Goal: Task Accomplishment & Management: Manage account settings

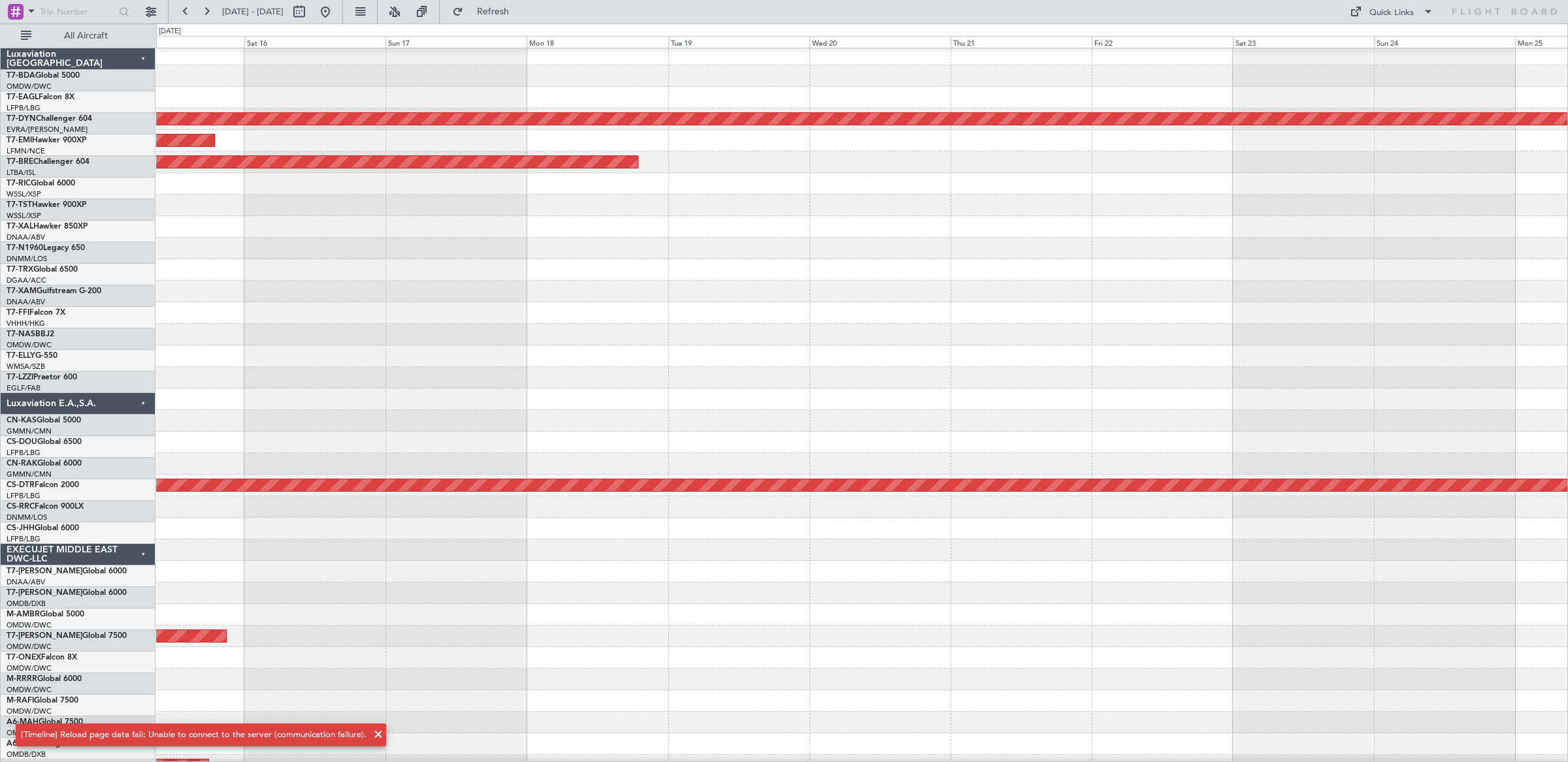
scroll to position [90, 0]
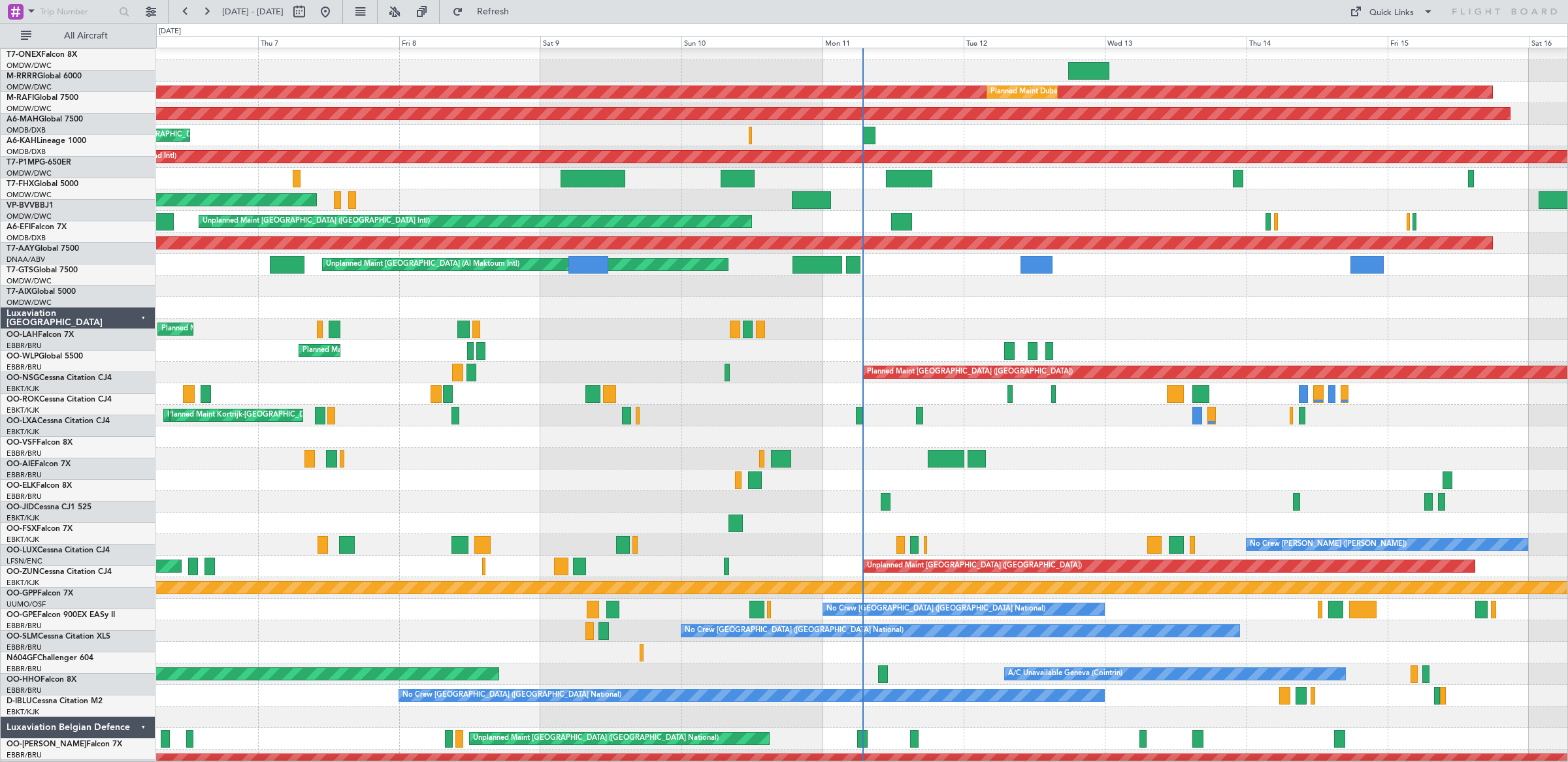
scroll to position [613, 0]
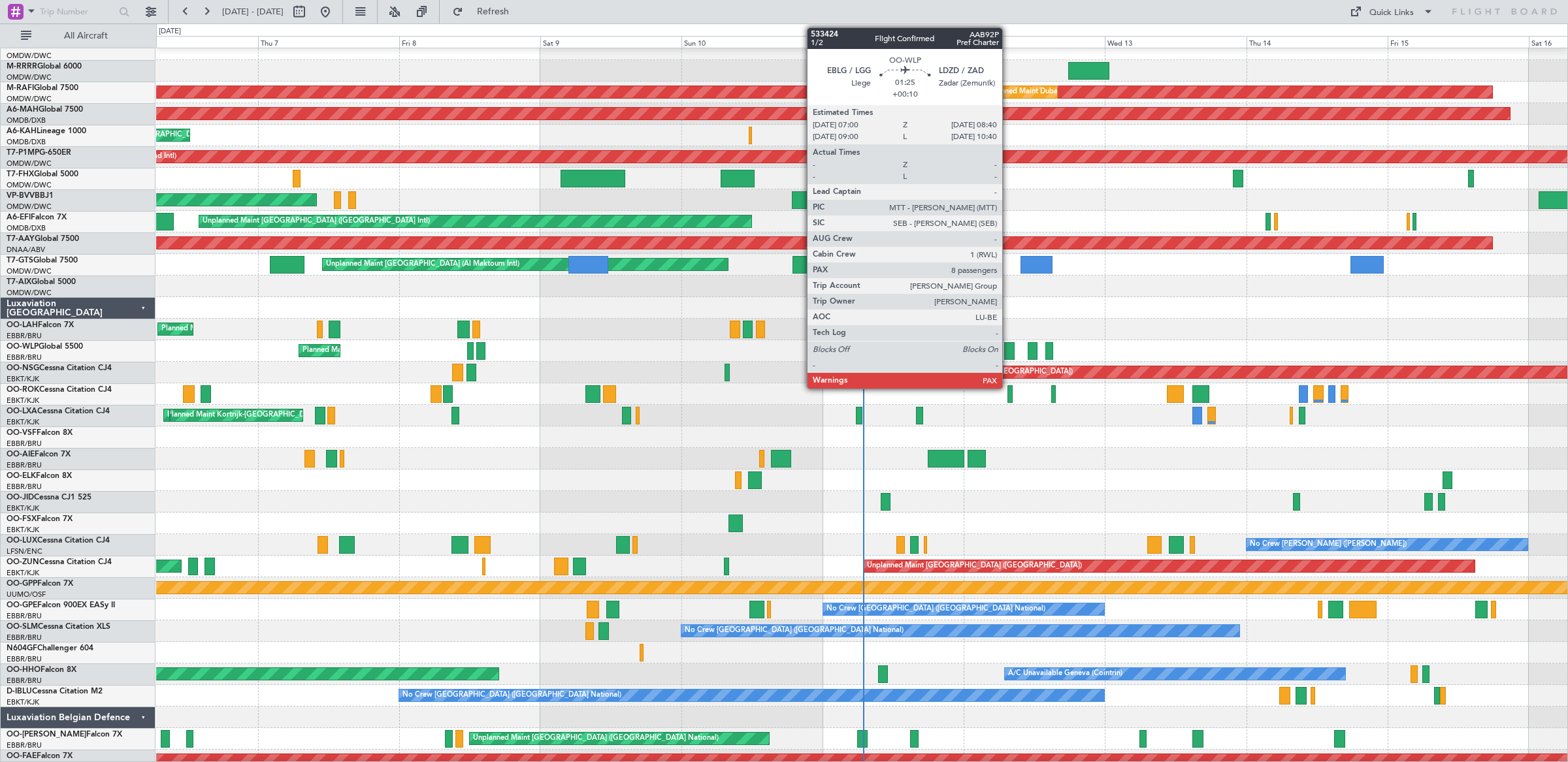
click at [1009, 350] on div at bounding box center [1009, 350] width 11 height 18
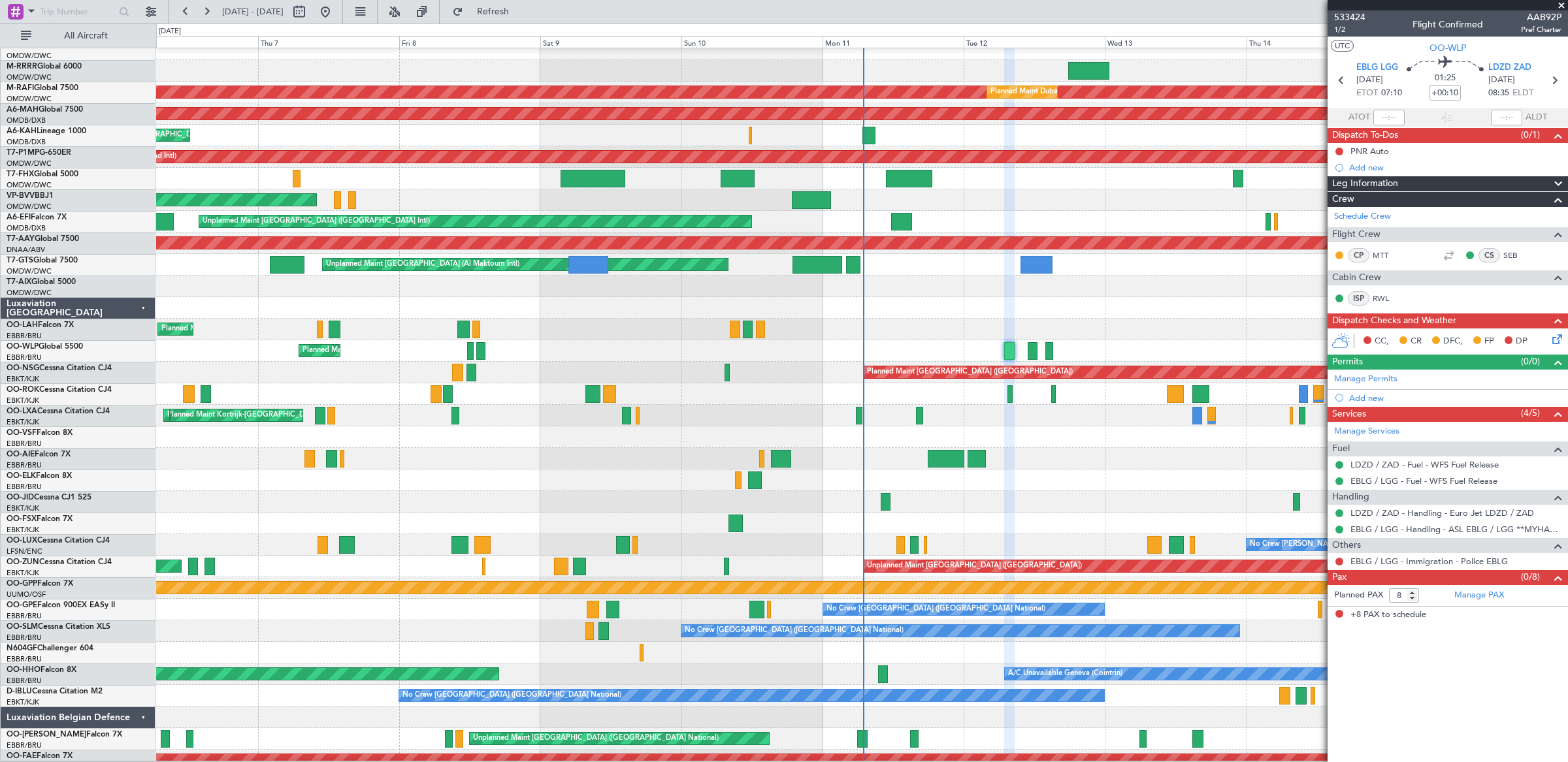
click at [1562, 4] on span at bounding box center [1561, 6] width 13 height 12
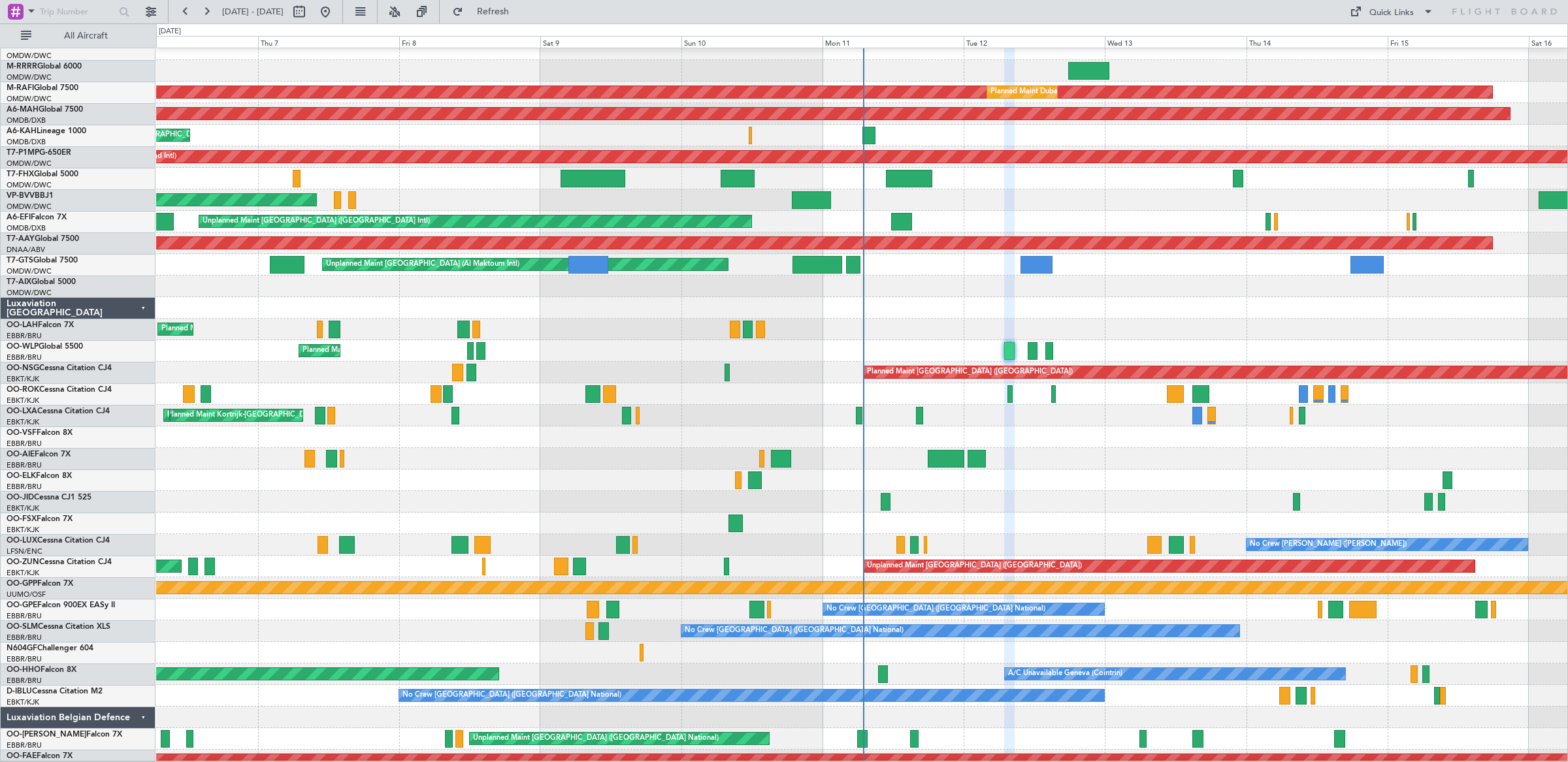
type input "0"
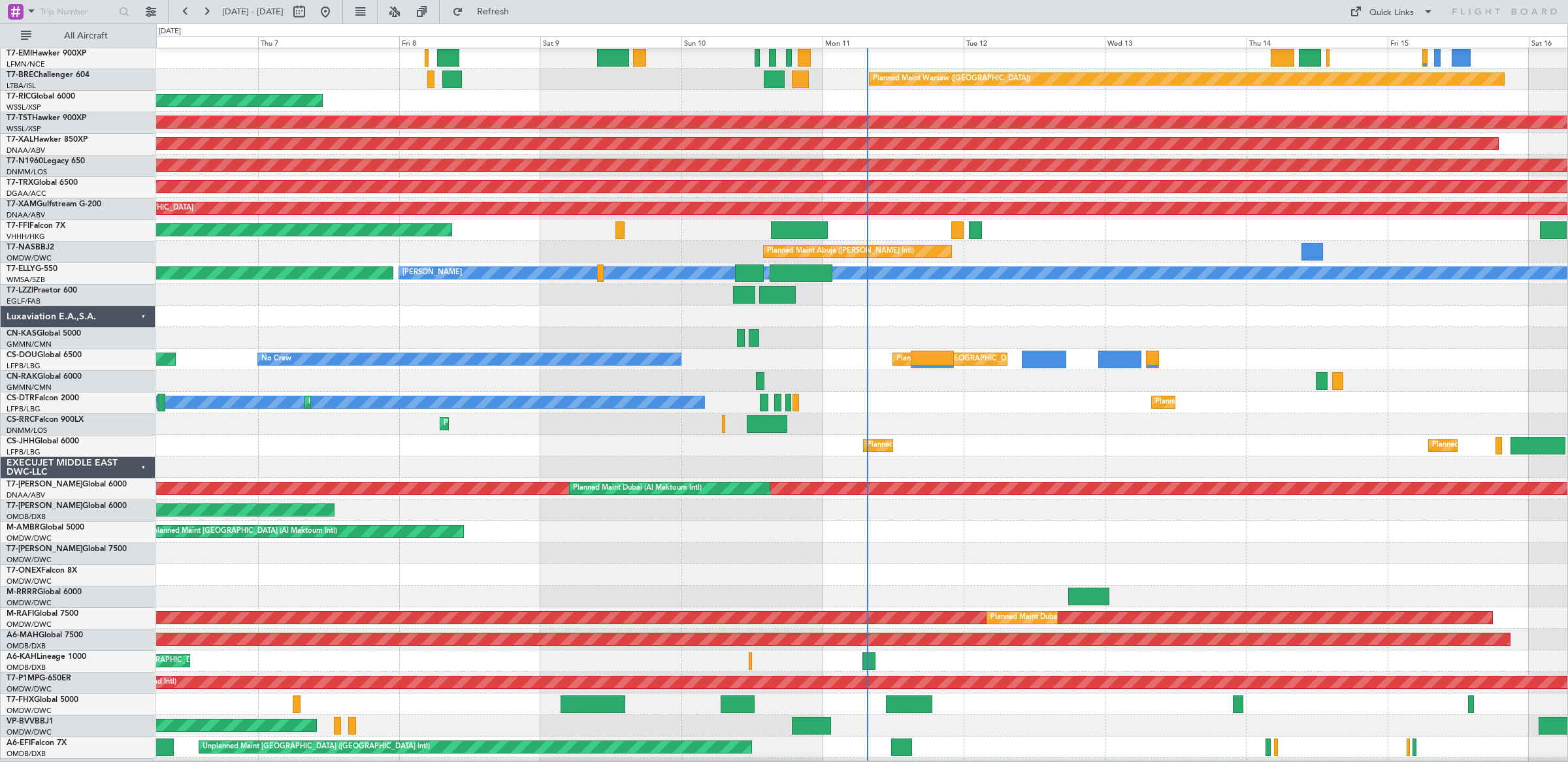
scroll to position [87, 0]
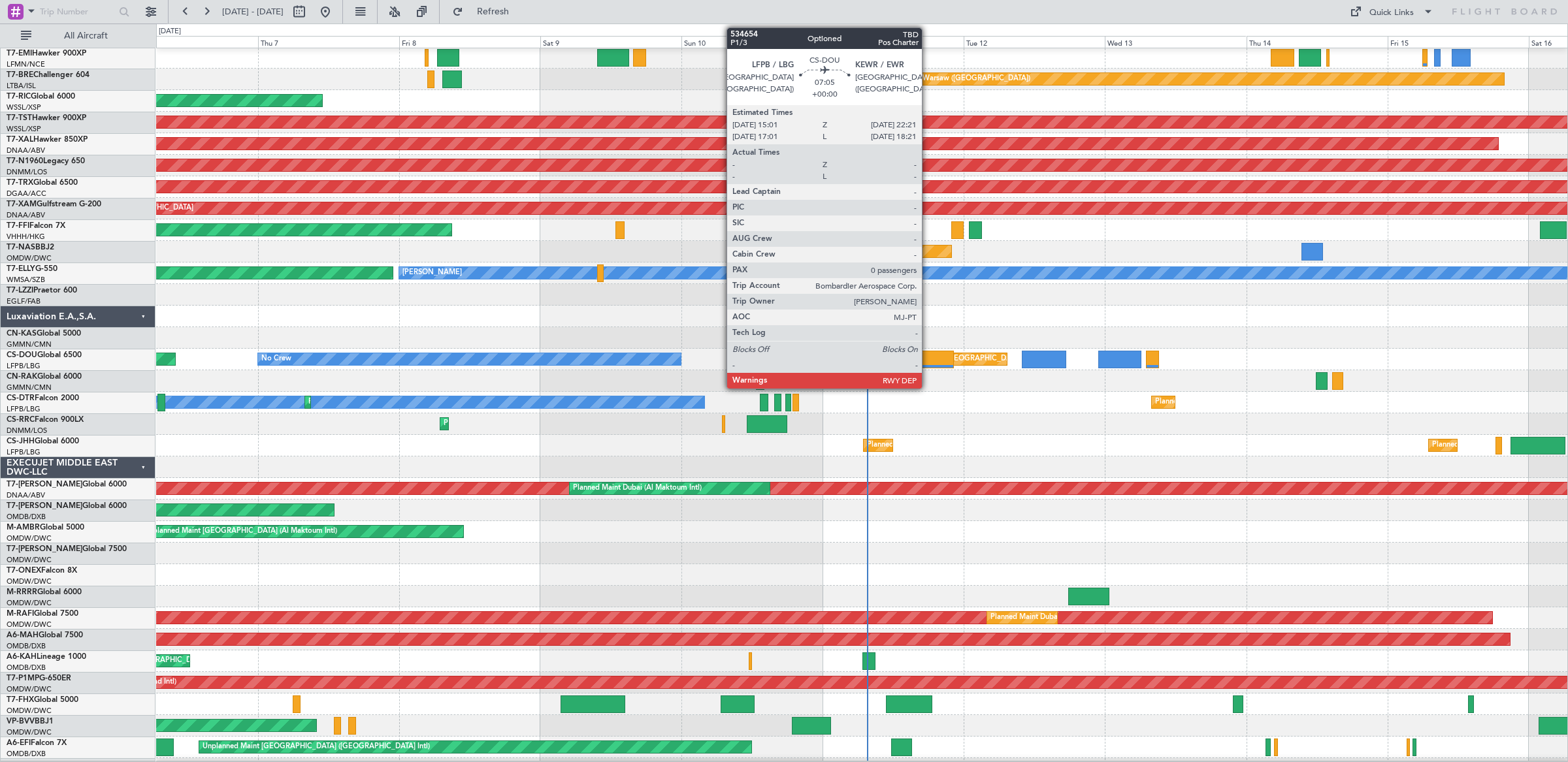
click at [928, 360] on div at bounding box center [932, 359] width 44 height 18
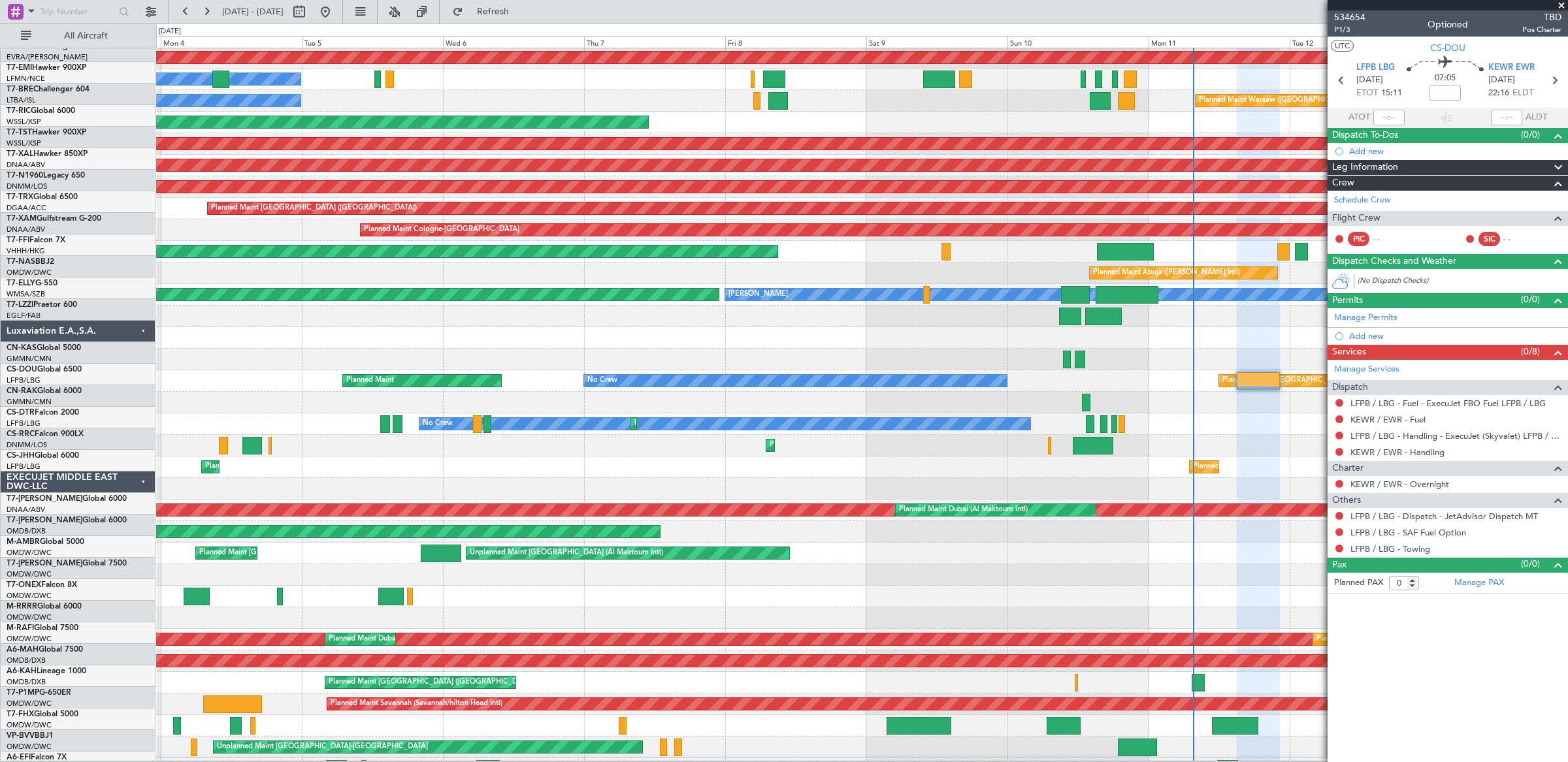
click at [632, 397] on div at bounding box center [861, 402] width 1411 height 22
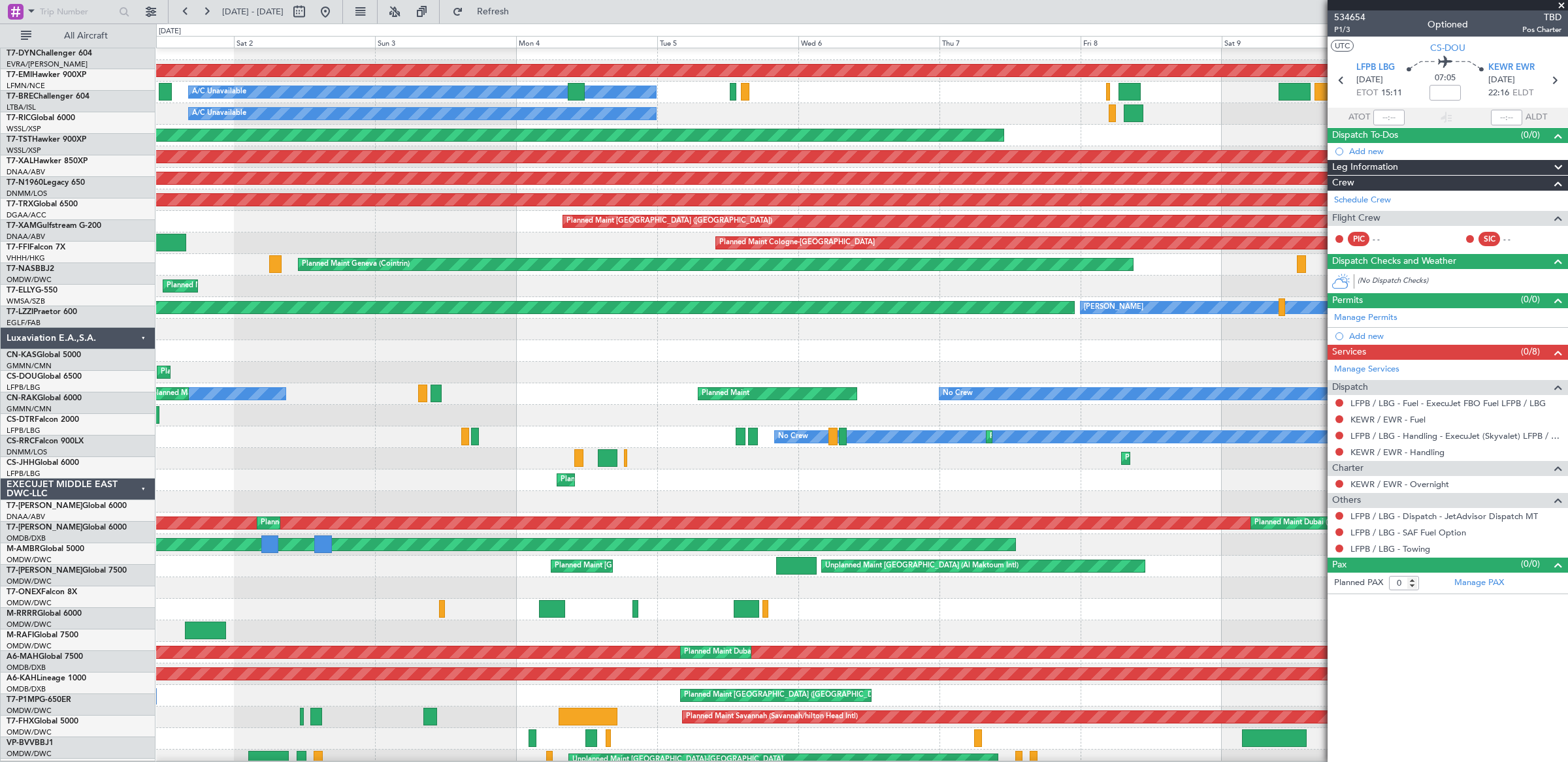
scroll to position [47, 0]
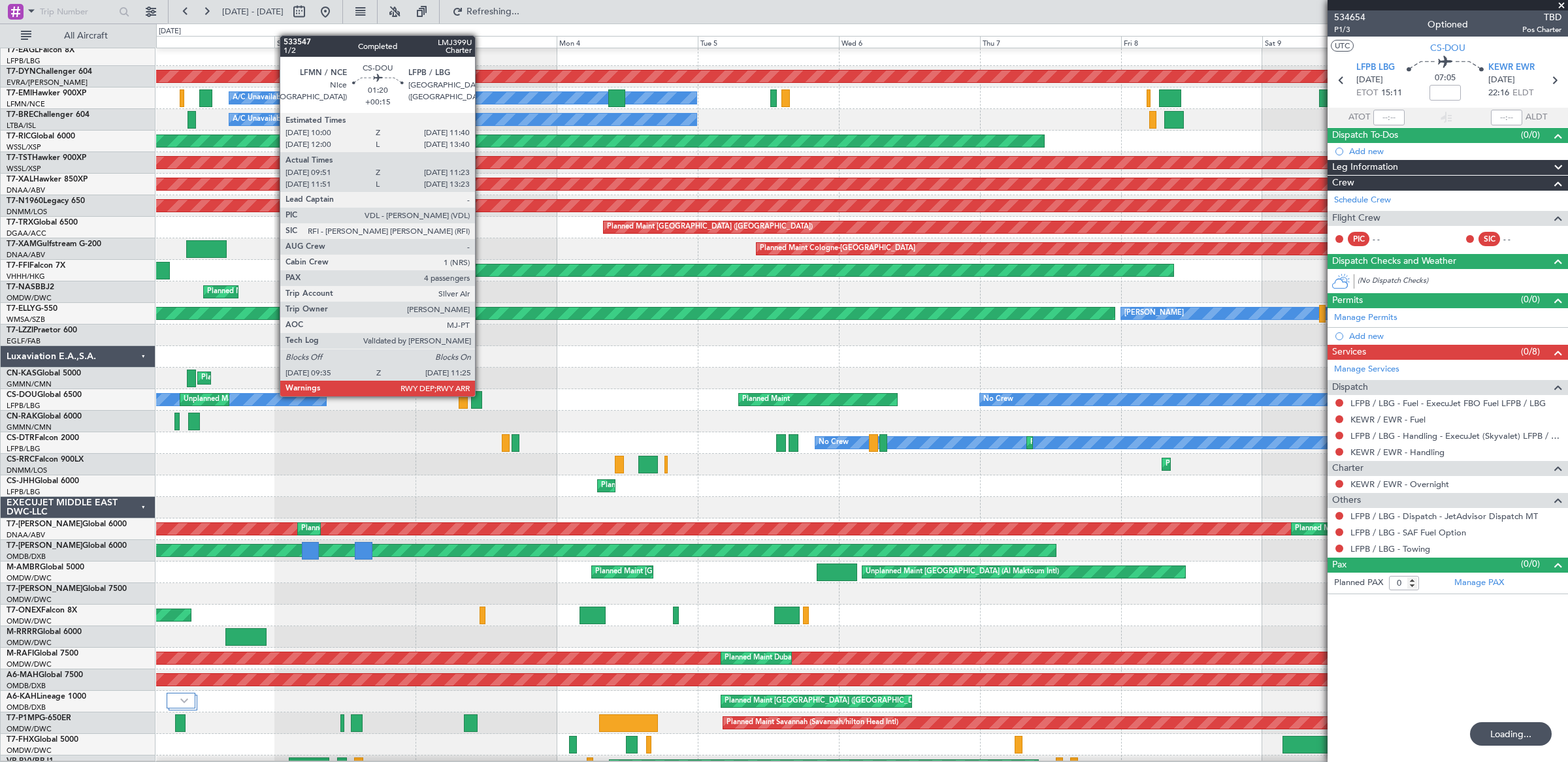
click at [482, 396] on div at bounding box center [477, 400] width 11 height 18
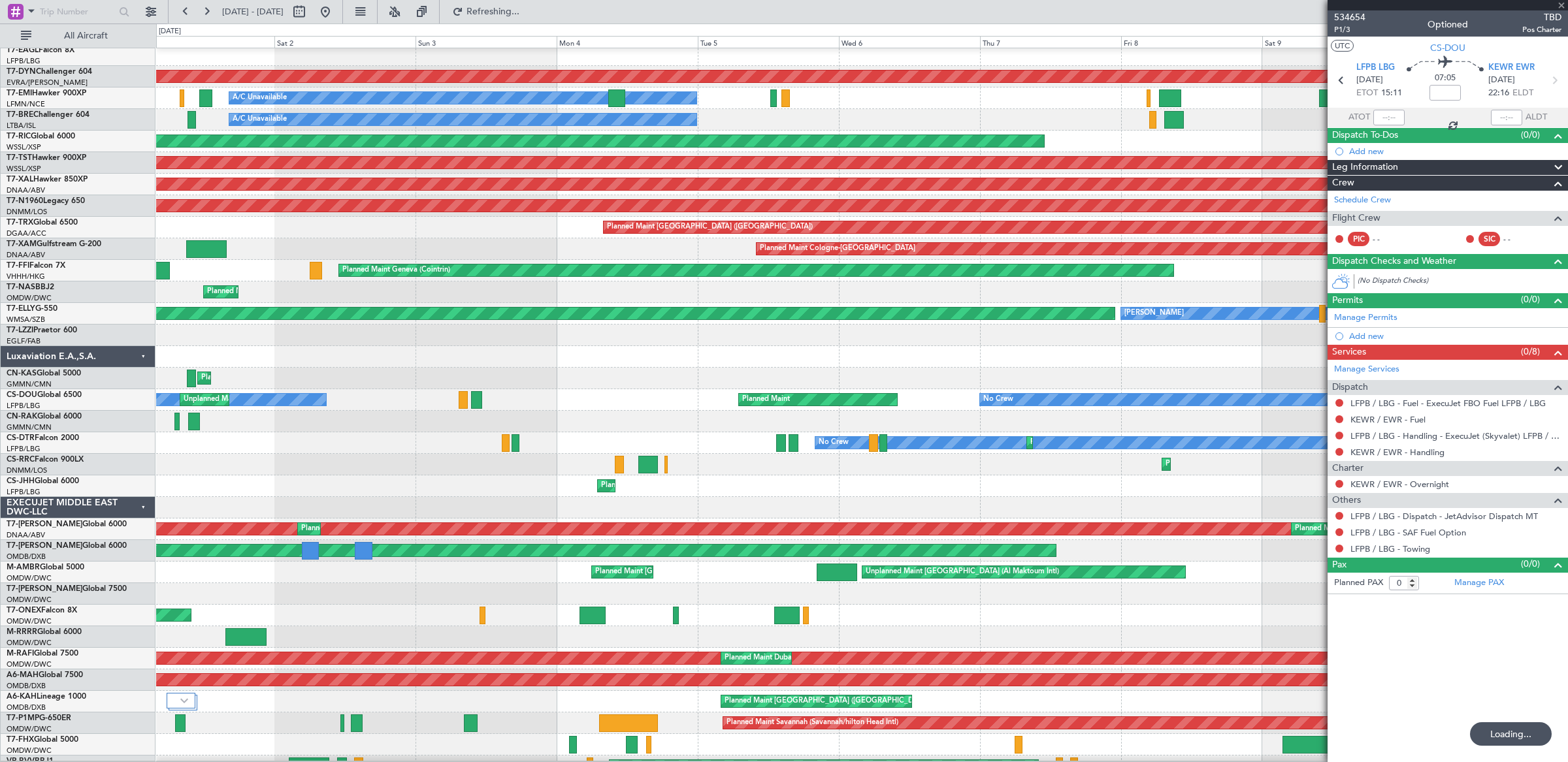
type input "+00:15"
type input "10:06"
type input "11:18"
type input "4"
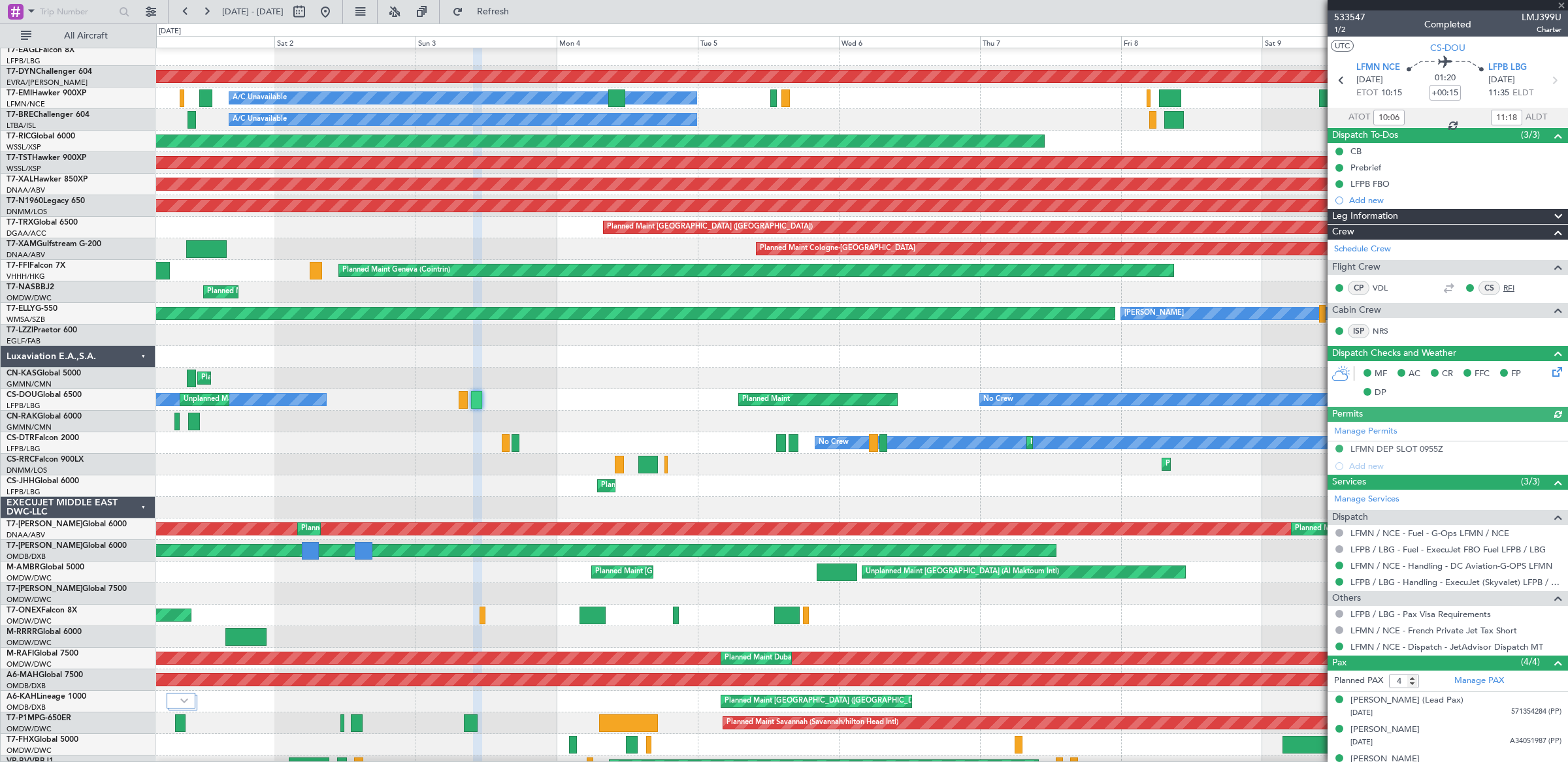
click at [1509, 288] on link "RFI" at bounding box center [1518, 288] width 30 height 12
click at [336, 16] on button at bounding box center [325, 12] width 21 height 21
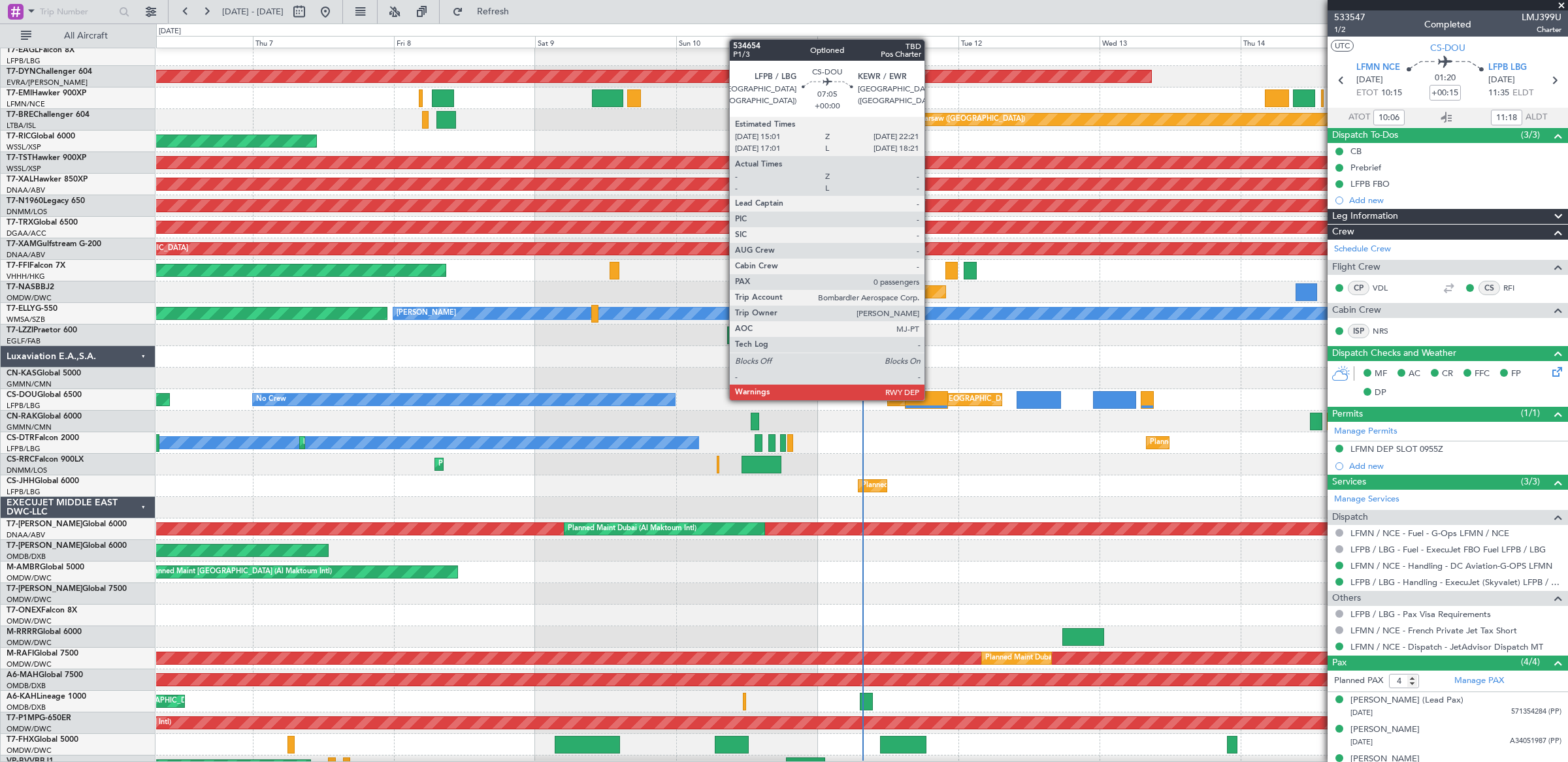
click at [931, 402] on div at bounding box center [927, 400] width 44 height 18
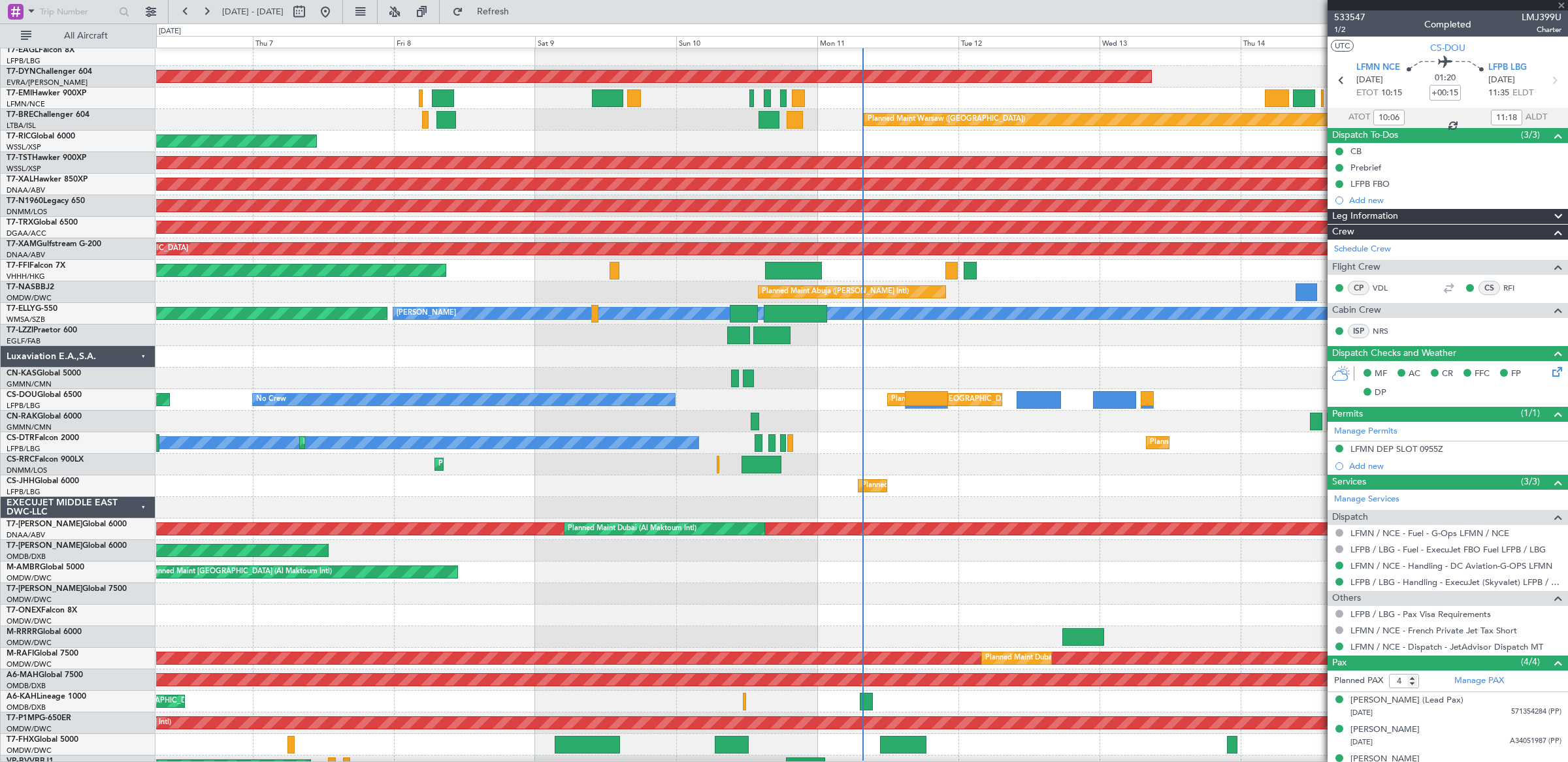
type input "0"
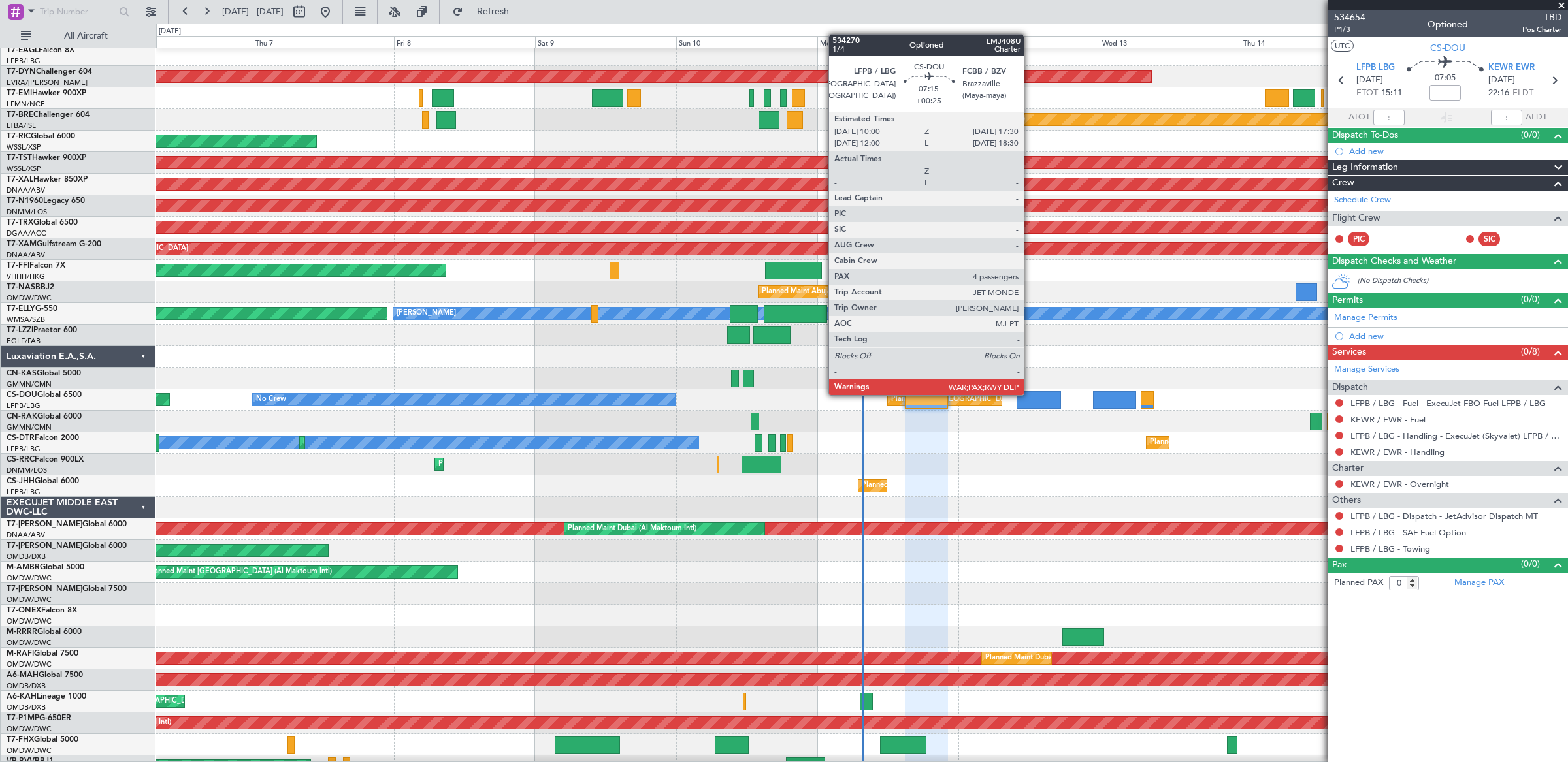
click at [1031, 395] on div at bounding box center [1038, 400] width 44 height 18
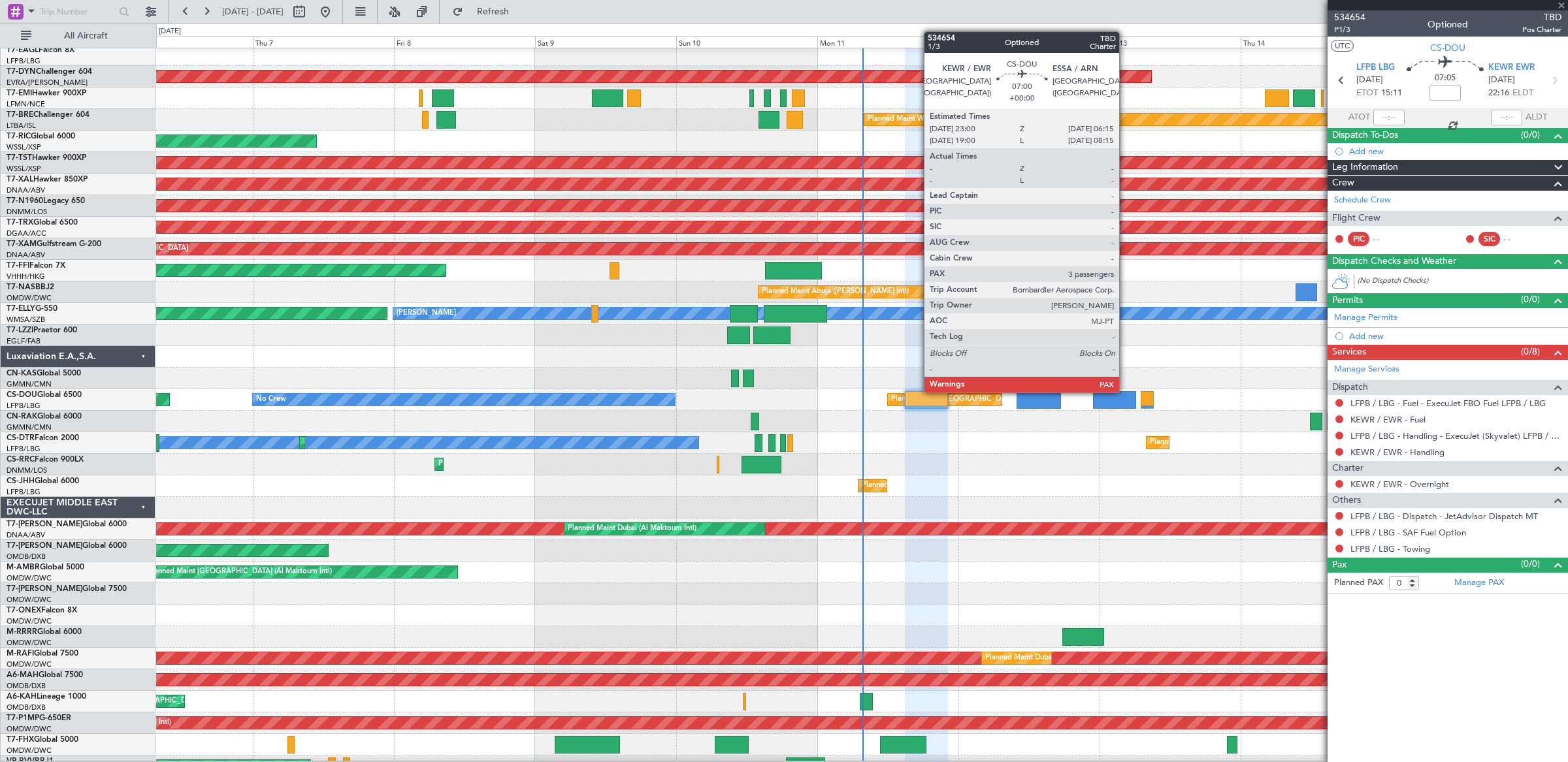
type input "+00:25"
type input "4"
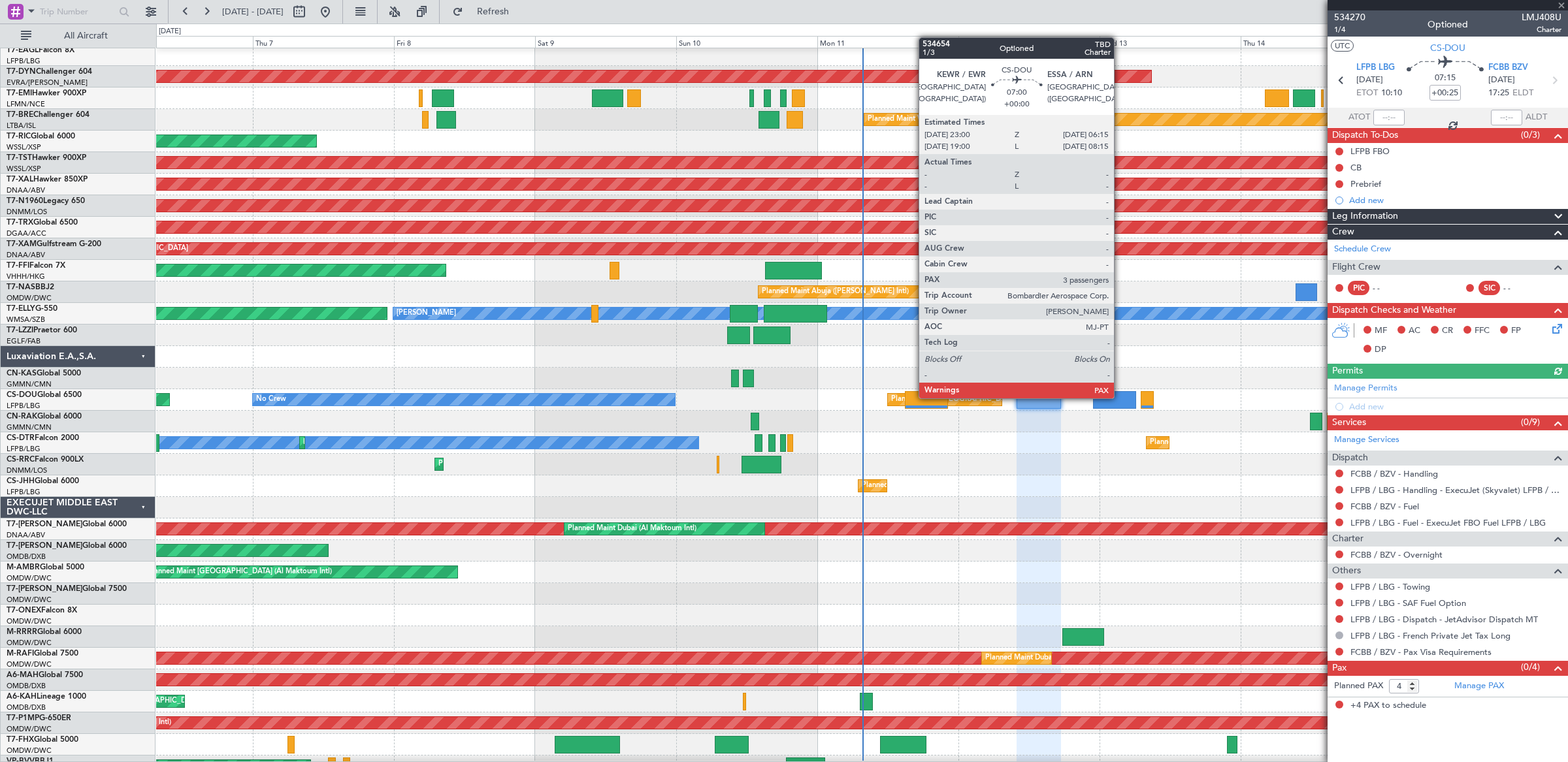
click at [1120, 400] on div at bounding box center [1114, 400] width 43 height 18
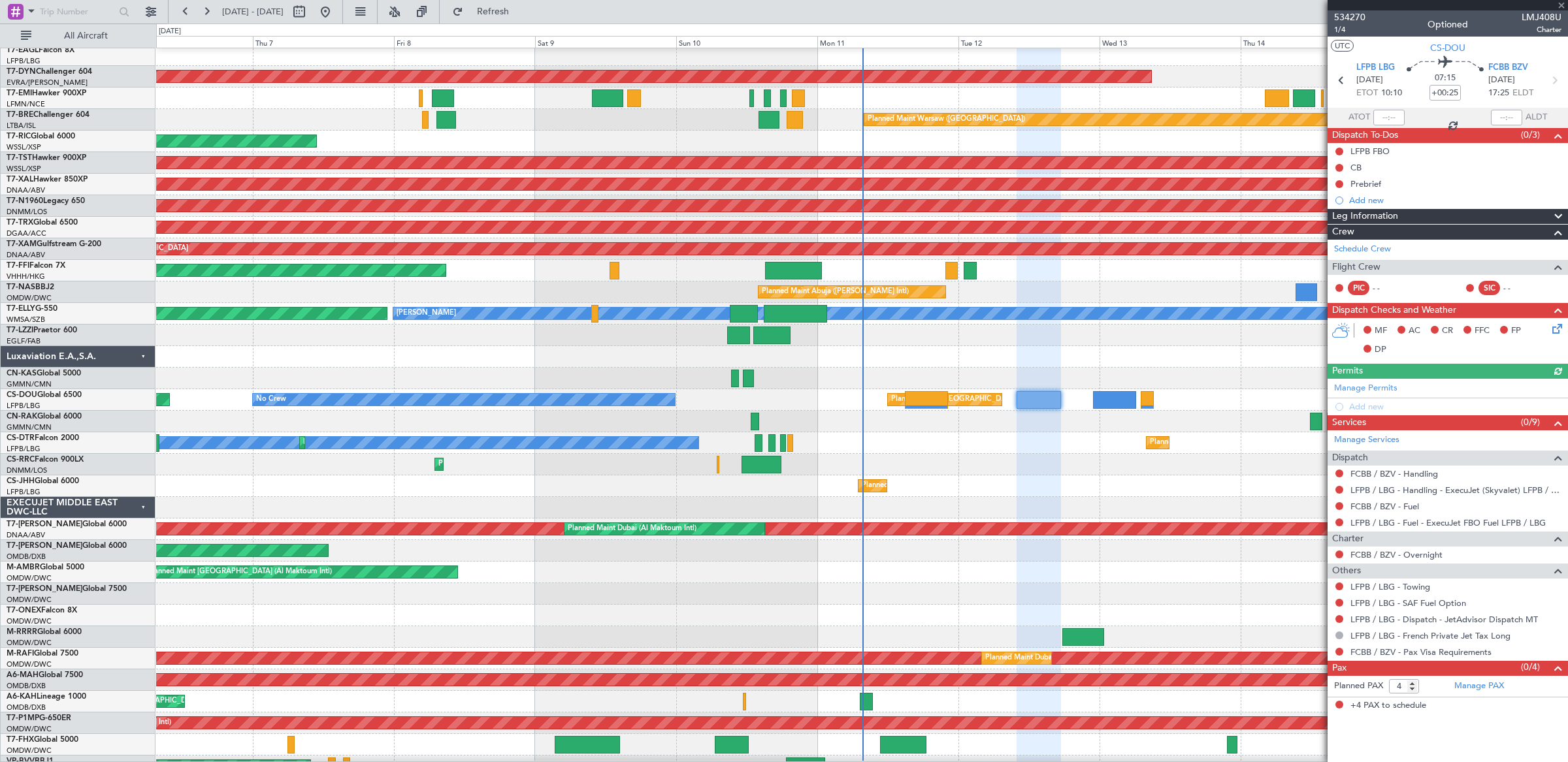
type input "3"
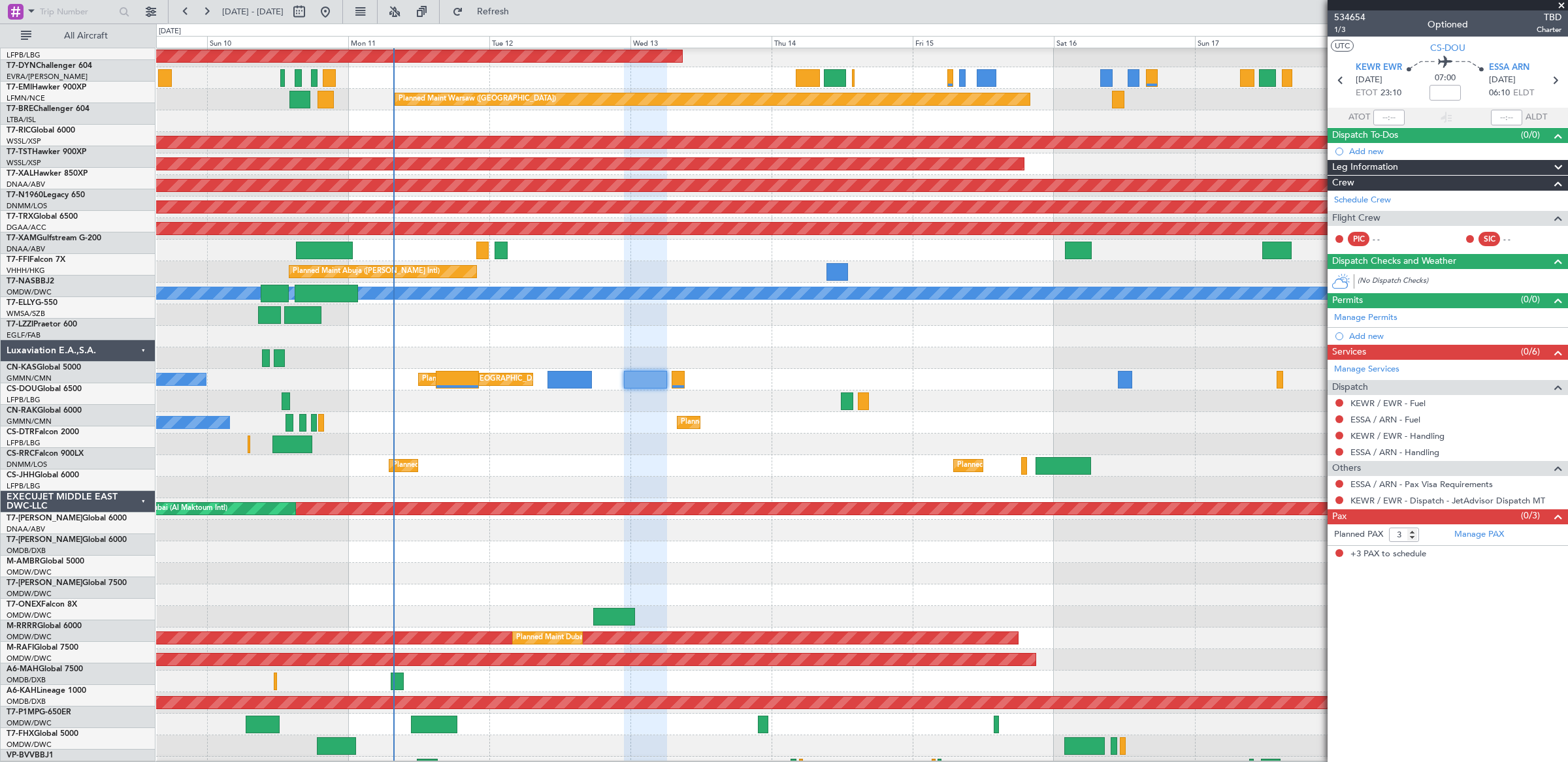
scroll to position [70, 0]
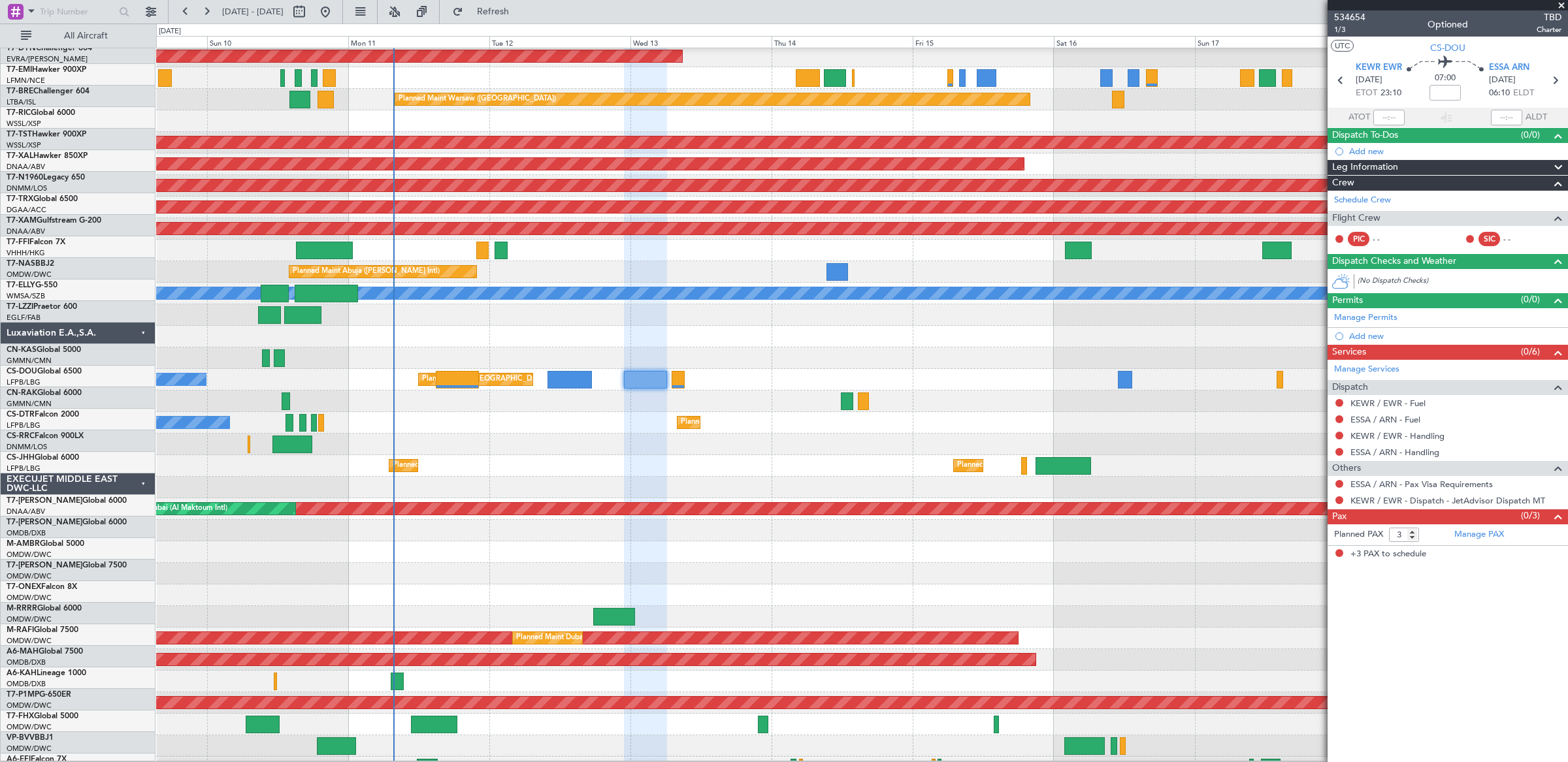
click at [562, 402] on div at bounding box center [861, 401] width 1411 height 22
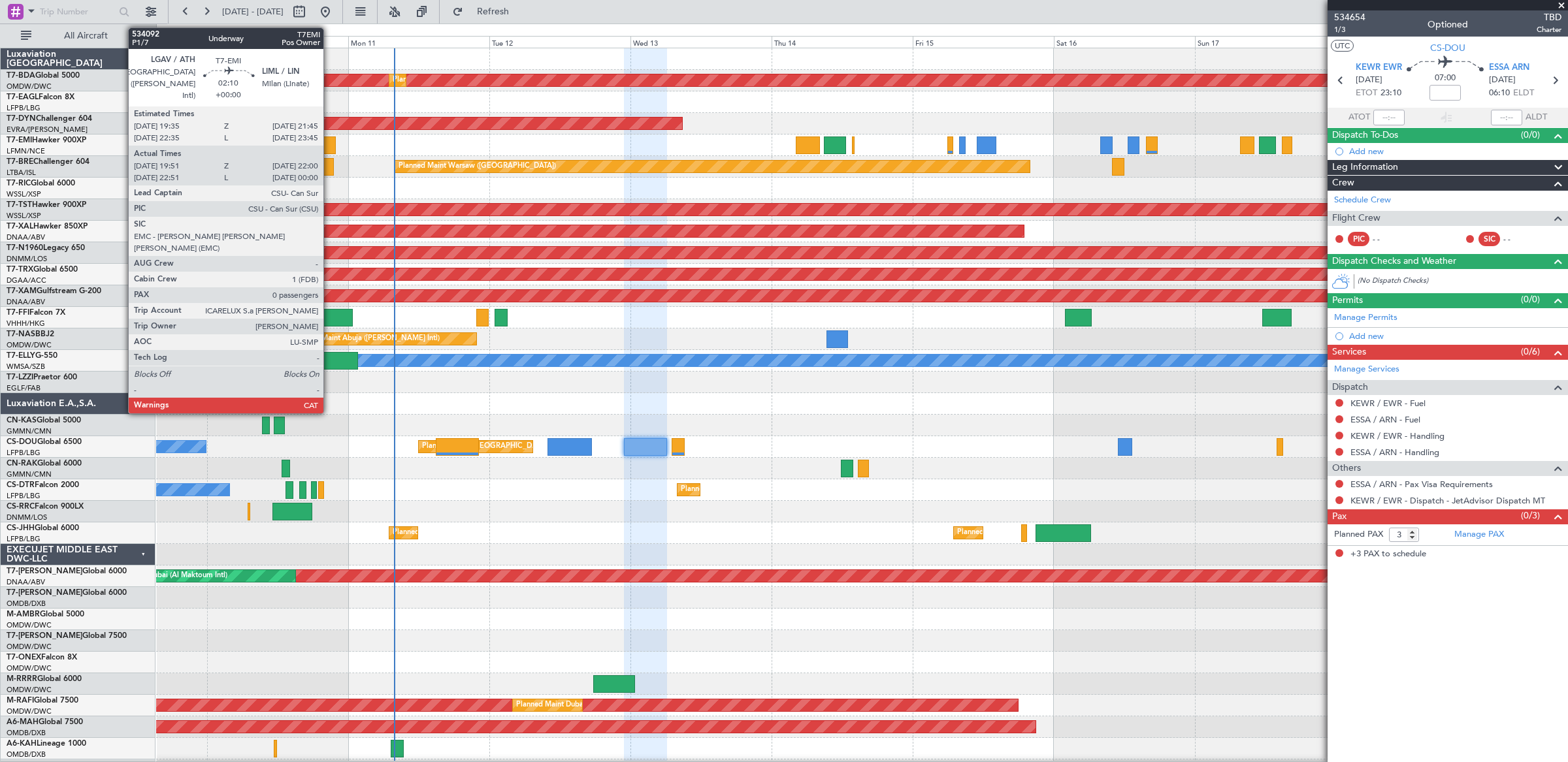
click at [330, 147] on div at bounding box center [329, 145] width 13 height 18
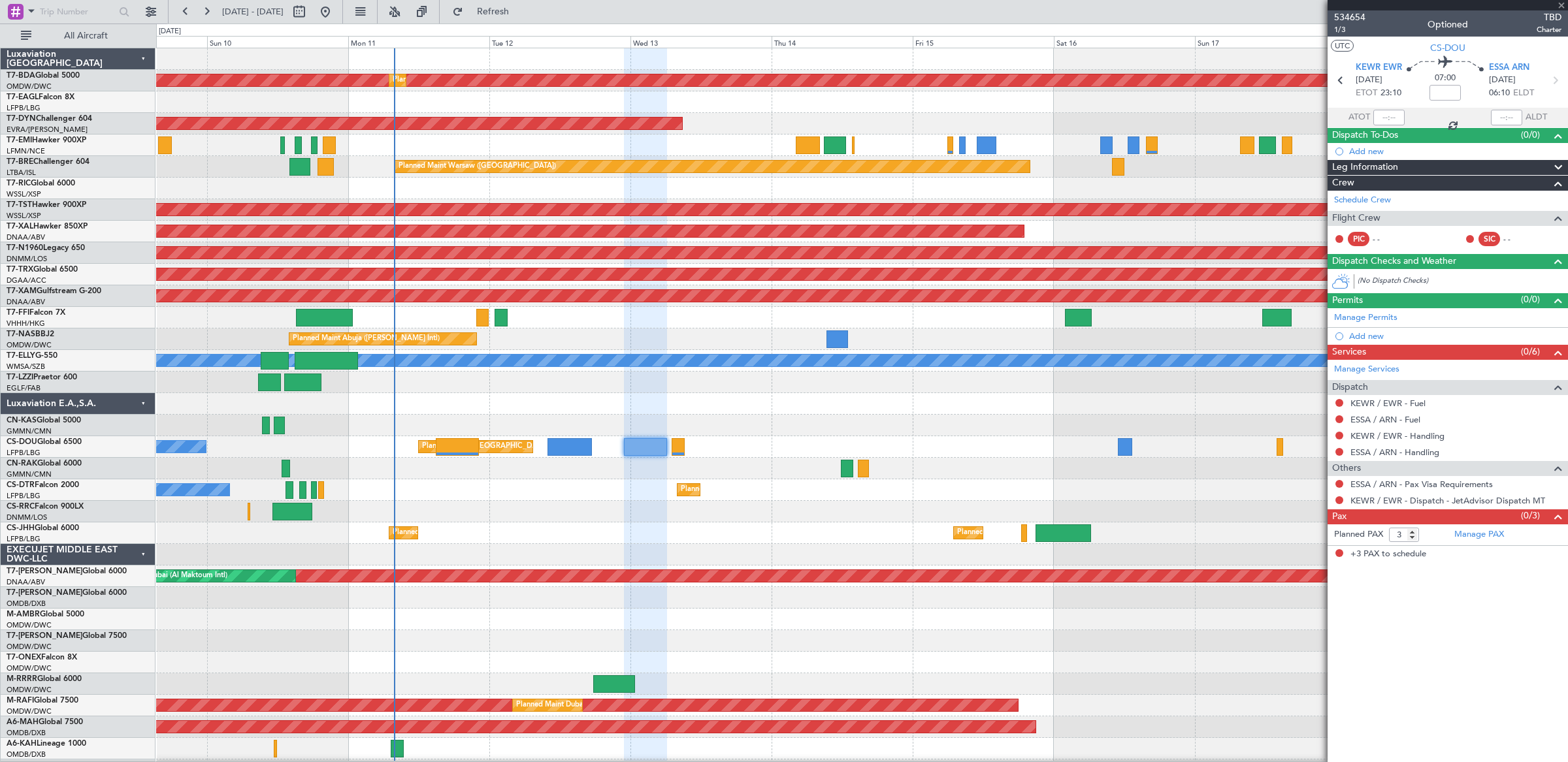
type input "19:51"
type input "22:00"
type input "0"
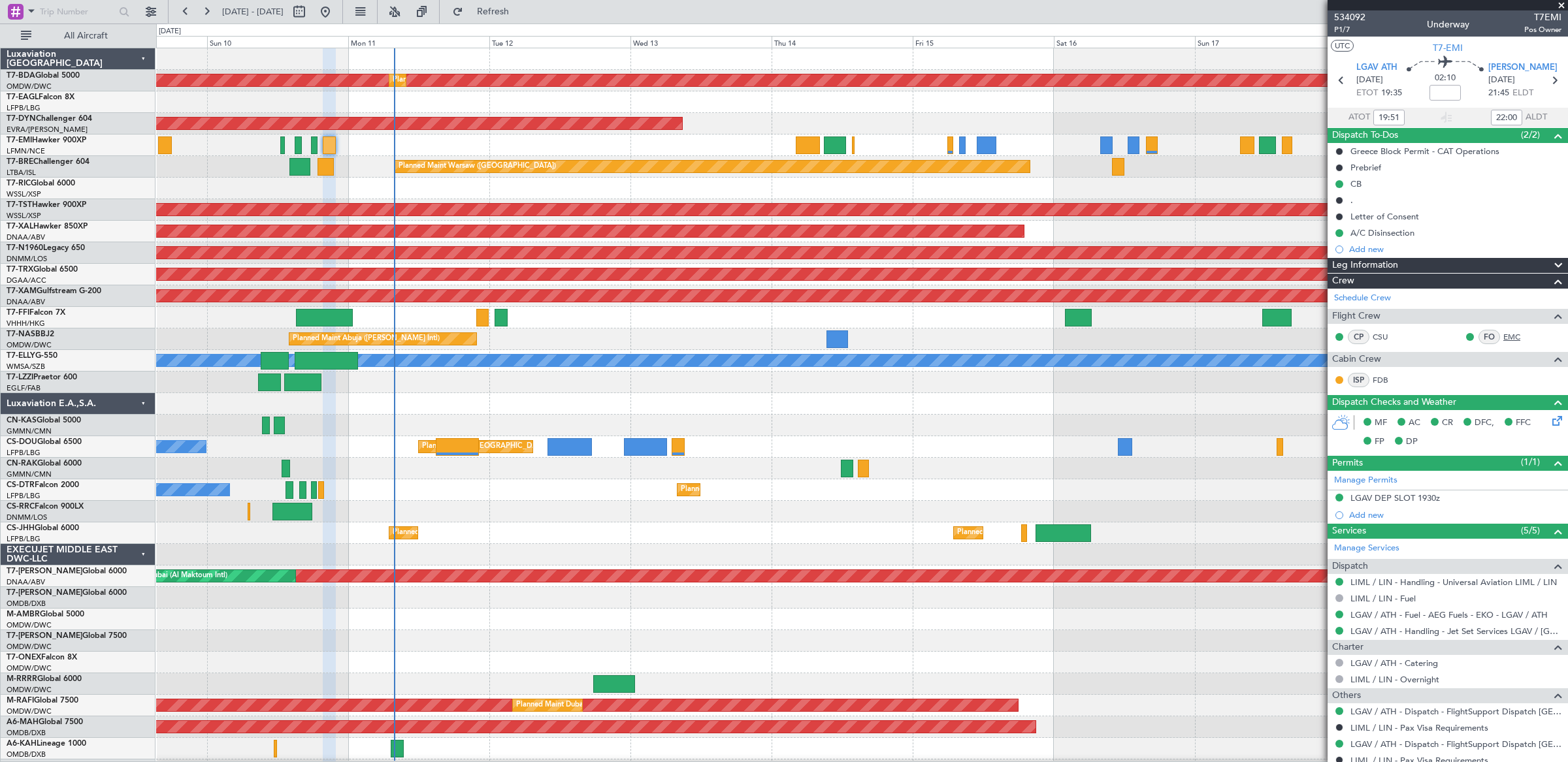
click at [1514, 338] on link "EMC" at bounding box center [1518, 337] width 30 height 12
